Goal: Task Accomplishment & Management: Manage account settings

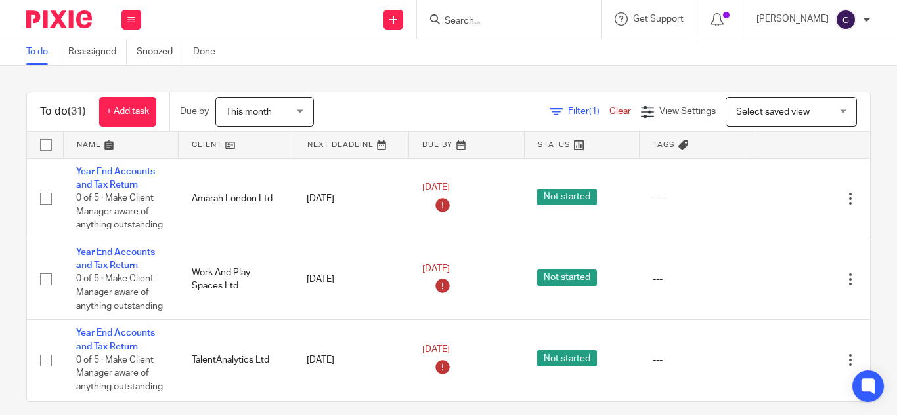
drag, startPoint x: 0, startPoint y: 0, endPoint x: 837, endPoint y: 24, distance: 837.2
click at [837, 20] on img at bounding box center [845, 19] width 21 height 21
click at [832, 54] on span "My profile" at bounding box center [815, 52] width 41 height 9
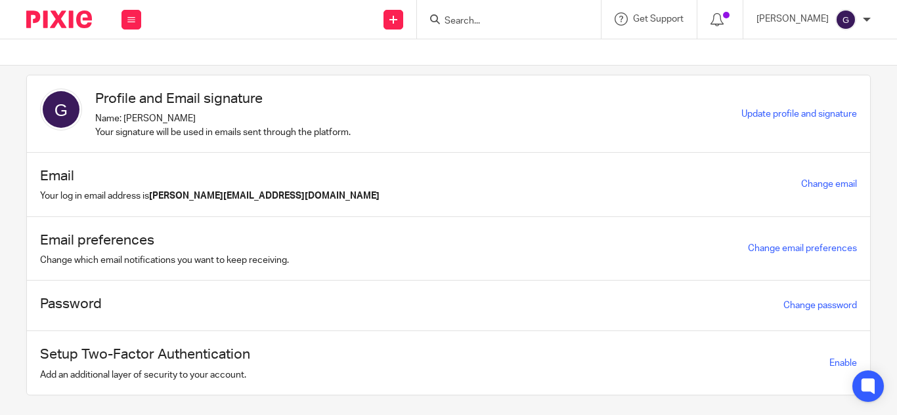
scroll to position [43, 0]
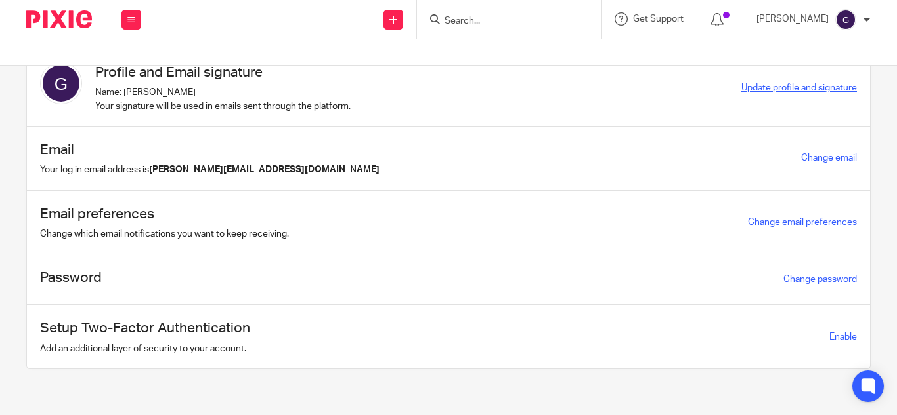
click at [765, 85] on span "Update profile and signature" at bounding box center [799, 87] width 116 height 9
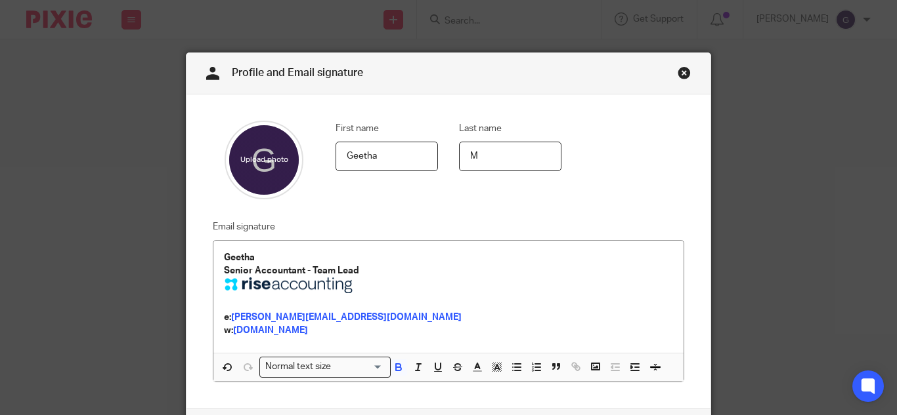
click at [677, 72] on link "Close this dialog window" at bounding box center [683, 75] width 13 height 18
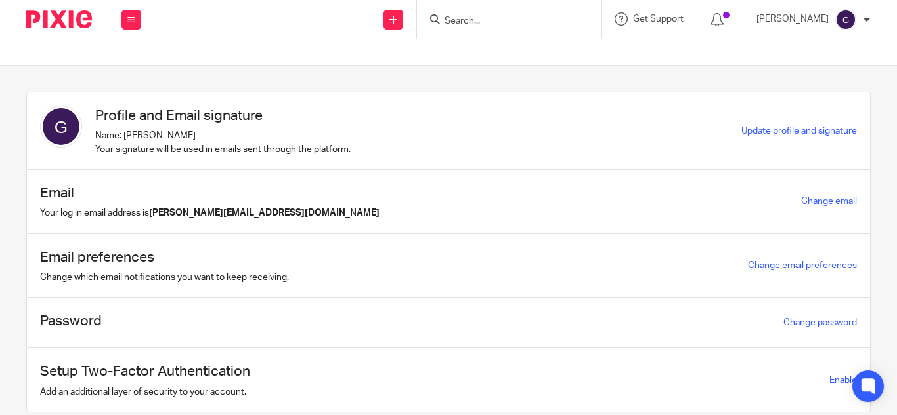
click at [866, 26] on div "[PERSON_NAME]" at bounding box center [813, 19] width 114 height 21
click at [844, 66] on li "Email integration" at bounding box center [819, 71] width 87 height 19
click at [845, 74] on span "Email integration" at bounding box center [829, 71] width 68 height 9
